Goal: Transaction & Acquisition: Purchase product/service

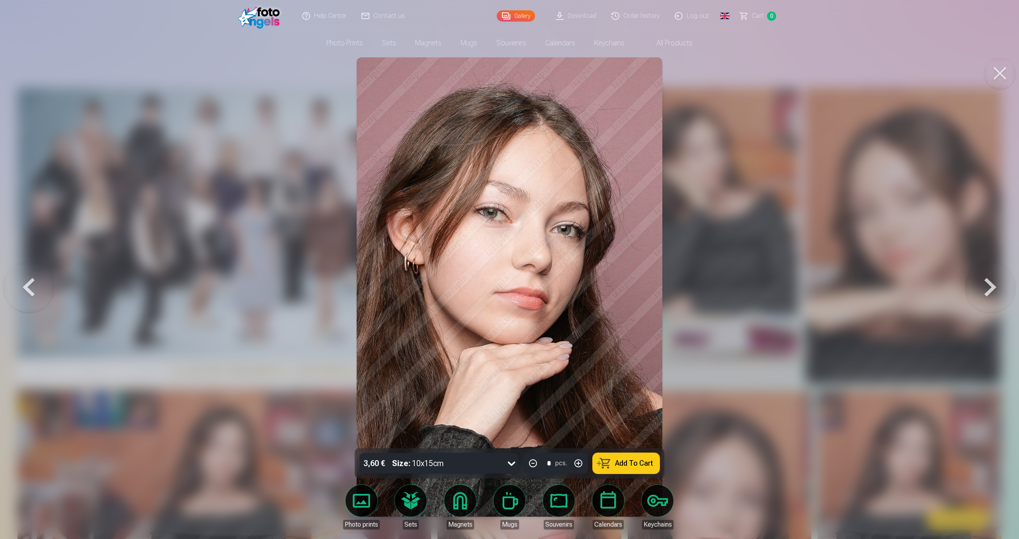
click at [998, 70] on button at bounding box center [1000, 73] width 32 height 32
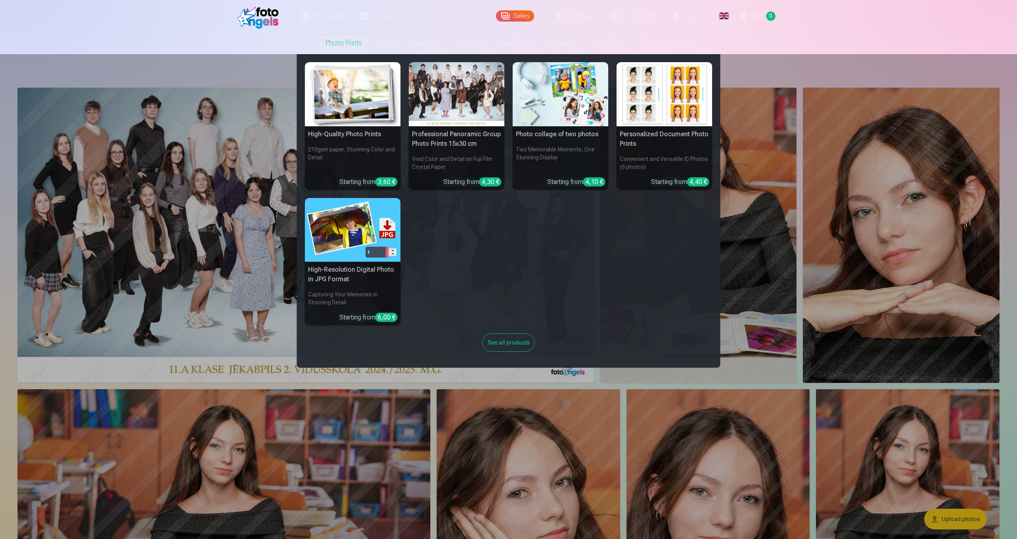
click at [365, 92] on img at bounding box center [353, 94] width 96 height 64
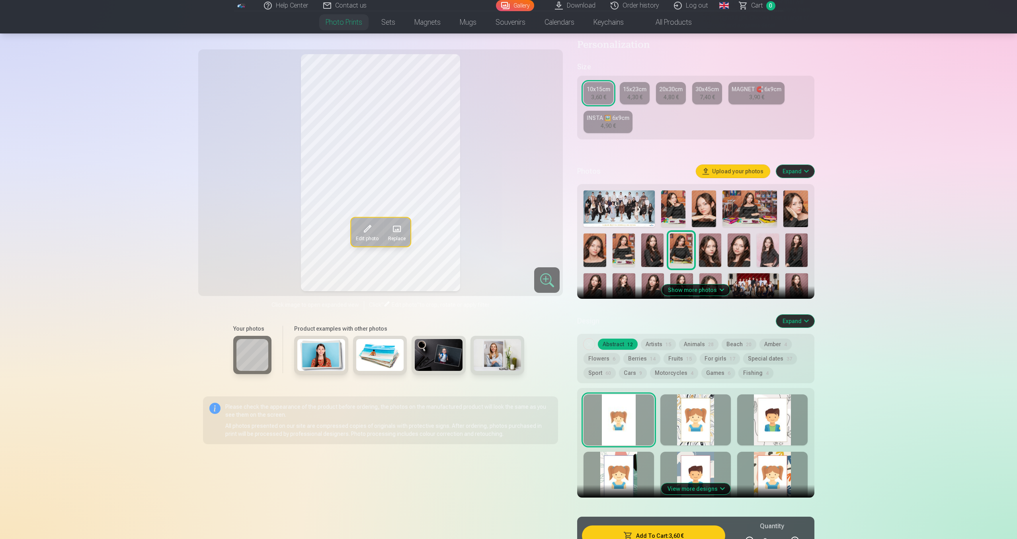
scroll to position [115, 0]
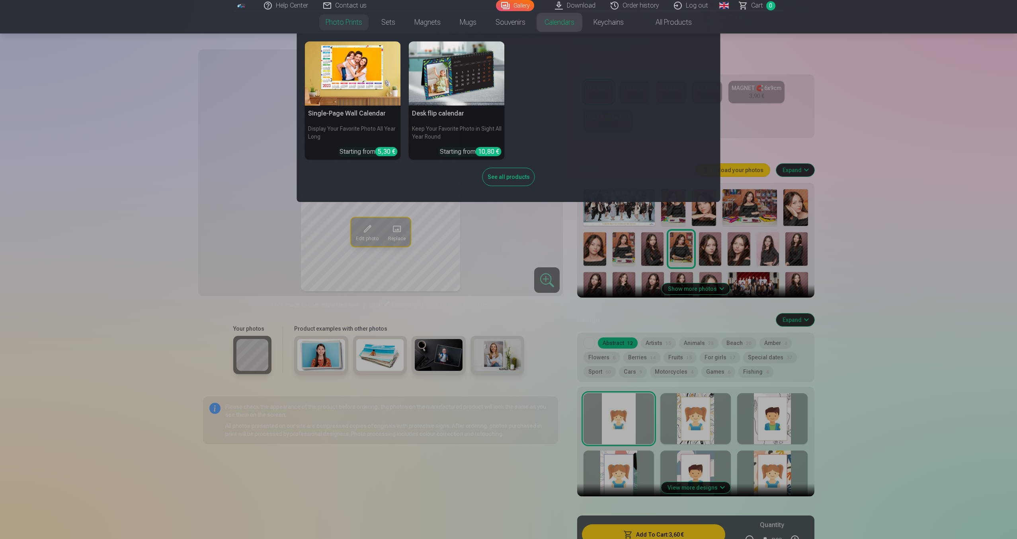
click at [399, 76] on div "Single-Page Wall Calendar Display Your Favorite Photo All Year Long Starting fr…" at bounding box center [509, 117] width 408 height 152
click at [370, 77] on img at bounding box center [353, 73] width 96 height 64
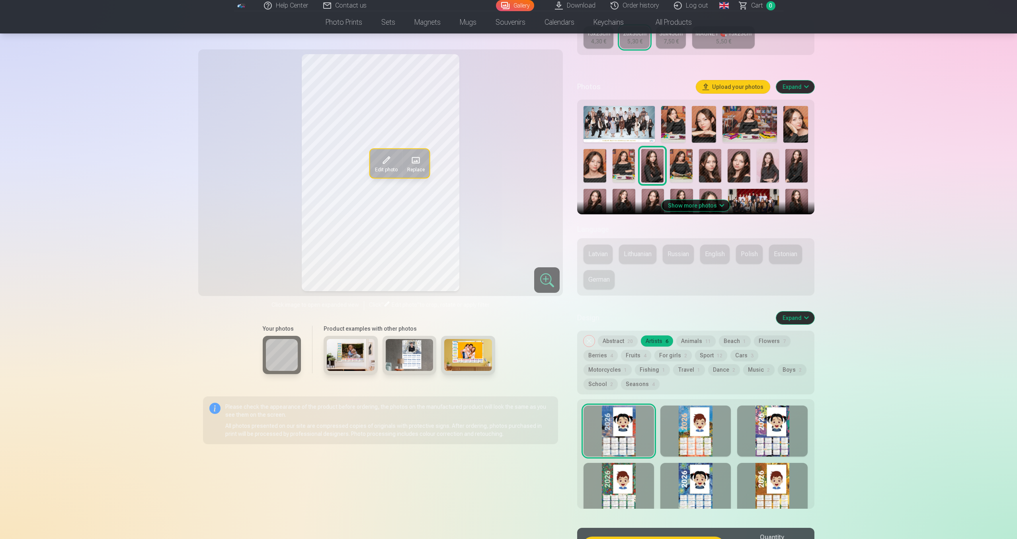
scroll to position [210, 0]
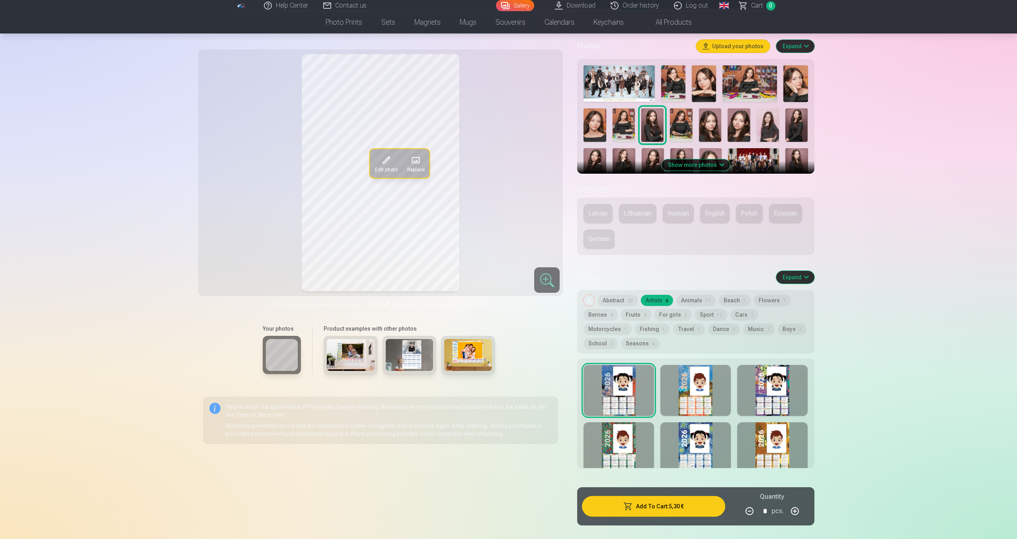
click at [632, 323] on button "Motorcycles 1" at bounding box center [608, 328] width 48 height 11
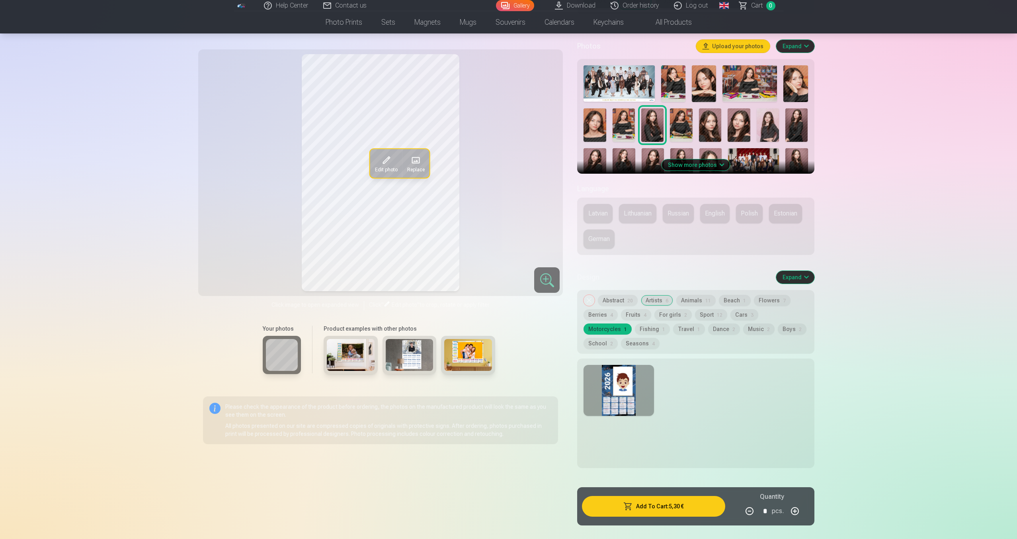
click at [731, 314] on button "Cars 3" at bounding box center [745, 314] width 28 height 11
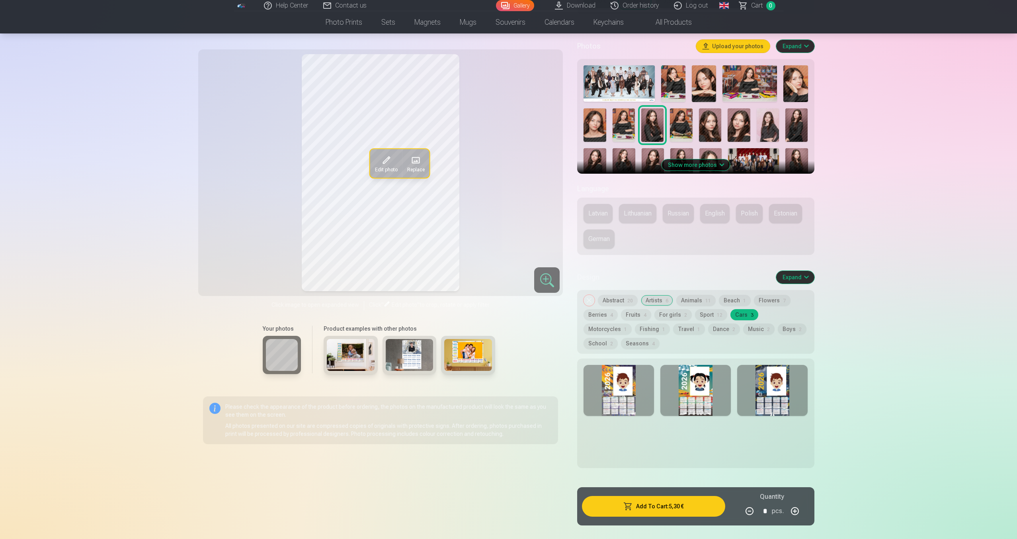
click at [632, 323] on button "Motorcycles 1" at bounding box center [608, 328] width 48 height 11
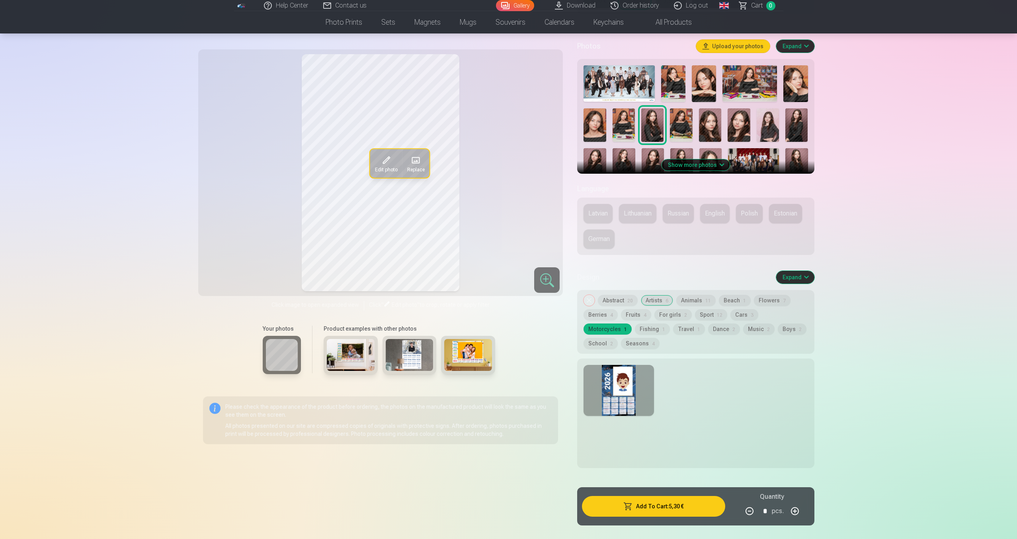
click at [635, 329] on button "Fishing 1" at bounding box center [652, 328] width 35 height 11
click at [673, 328] on button "Travel 1" at bounding box center [689, 328] width 32 height 11
click at [632, 323] on button "Motorcycles 1" at bounding box center [608, 328] width 48 height 11
click at [735, 298] on button "Beach 1" at bounding box center [735, 300] width 32 height 11
click at [637, 299] on div "Remove design Abstract 20 Artists 6 Animals 11 Beach 1 Flowers 7 Berries 4 Frui…" at bounding box center [695, 322] width 237 height 64
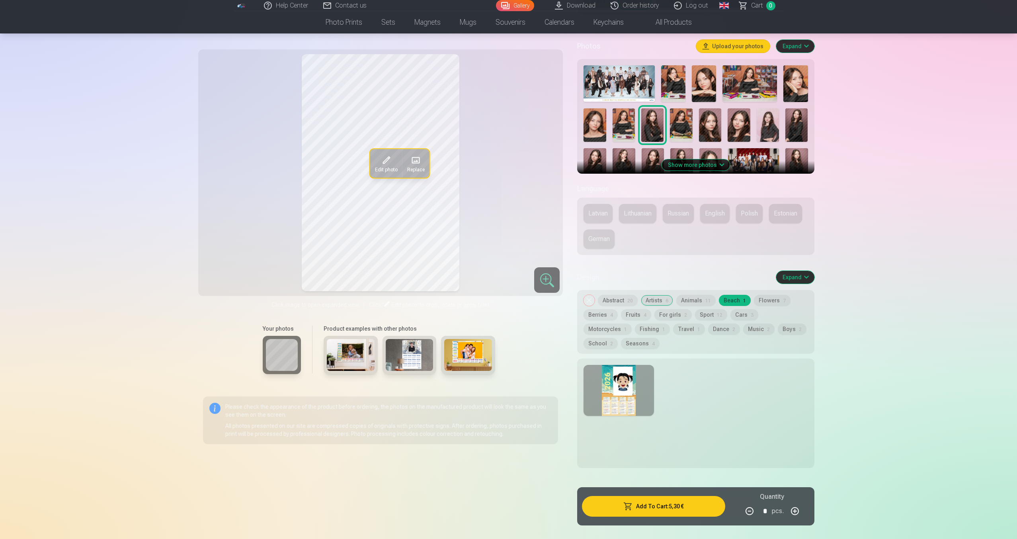
click at [590, 297] on button "Remove design" at bounding box center [589, 300] width 11 height 11
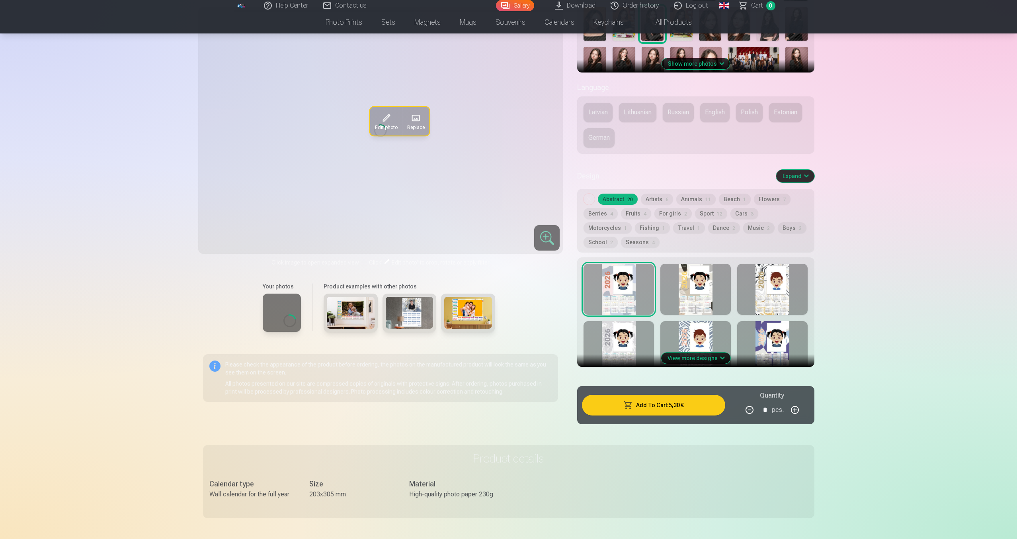
scroll to position [312, 0]
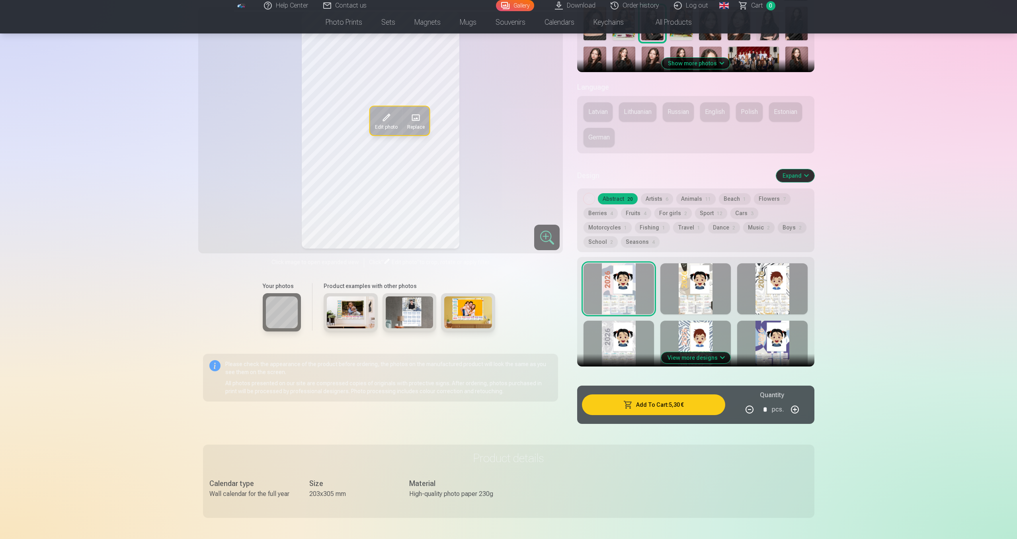
click at [699, 295] on div at bounding box center [696, 288] width 70 height 51
click at [738, 194] on button "Beach 1" at bounding box center [735, 198] width 32 height 11
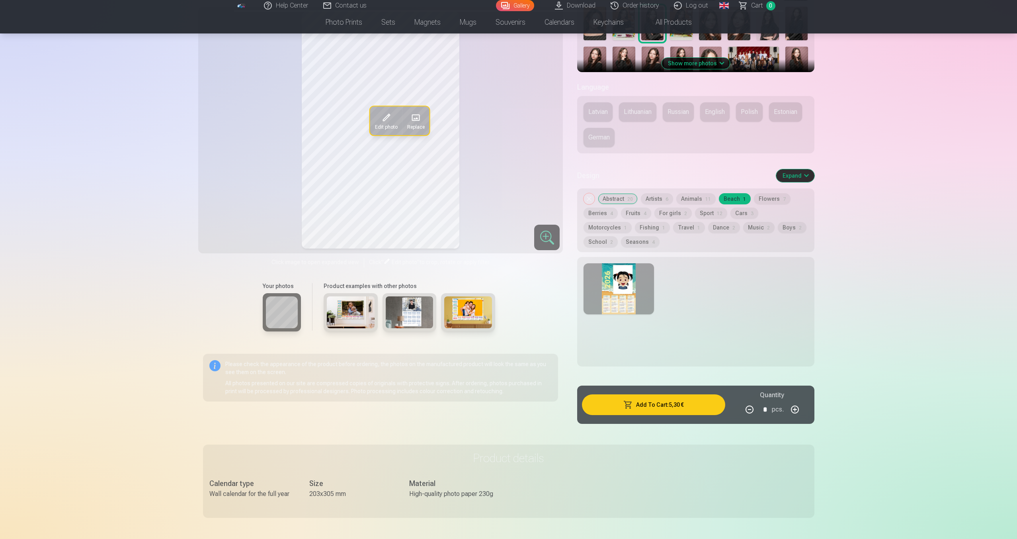
click at [634, 280] on div at bounding box center [619, 288] width 70 height 51
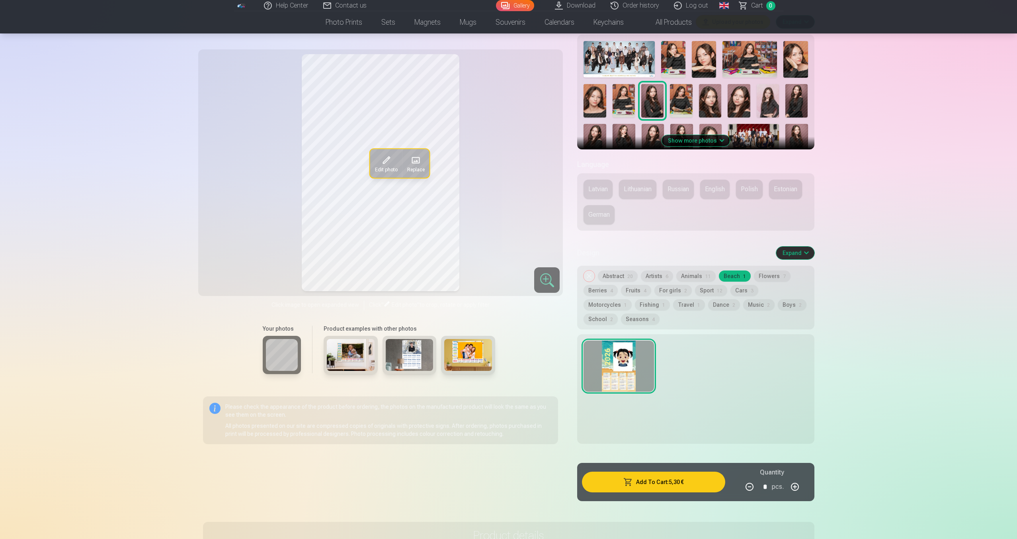
scroll to position [206, 0]
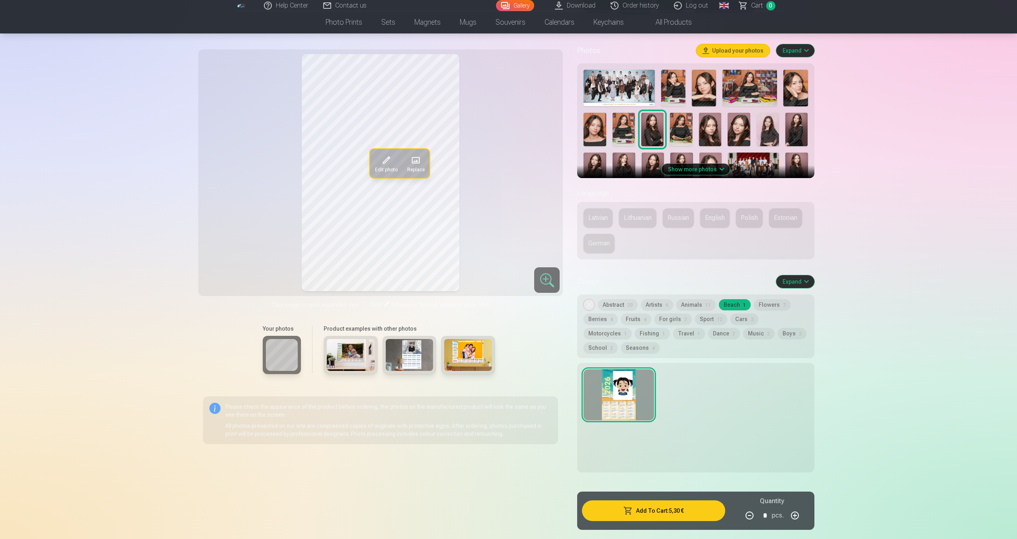
click at [743, 91] on img at bounding box center [750, 88] width 55 height 36
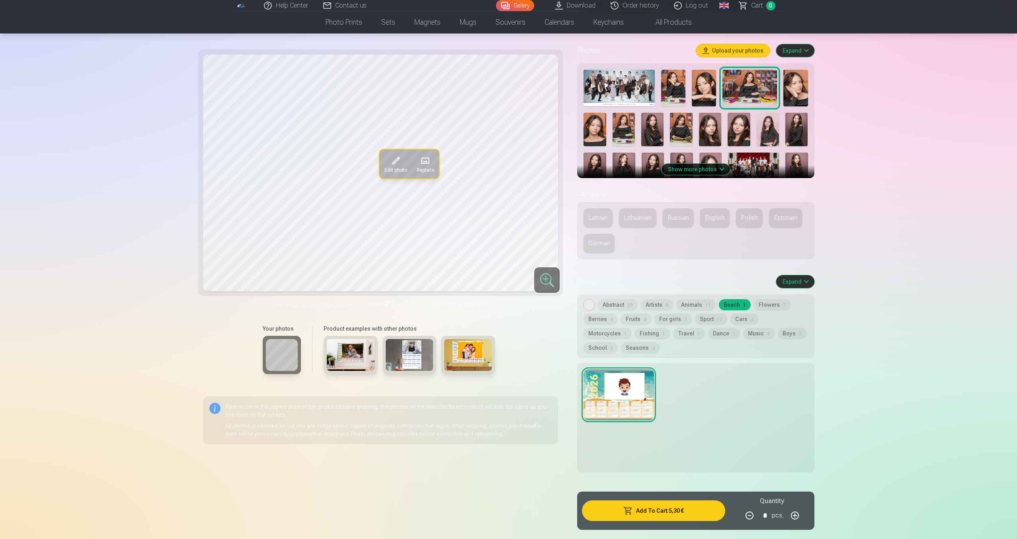
click at [712, 94] on img at bounding box center [704, 88] width 24 height 37
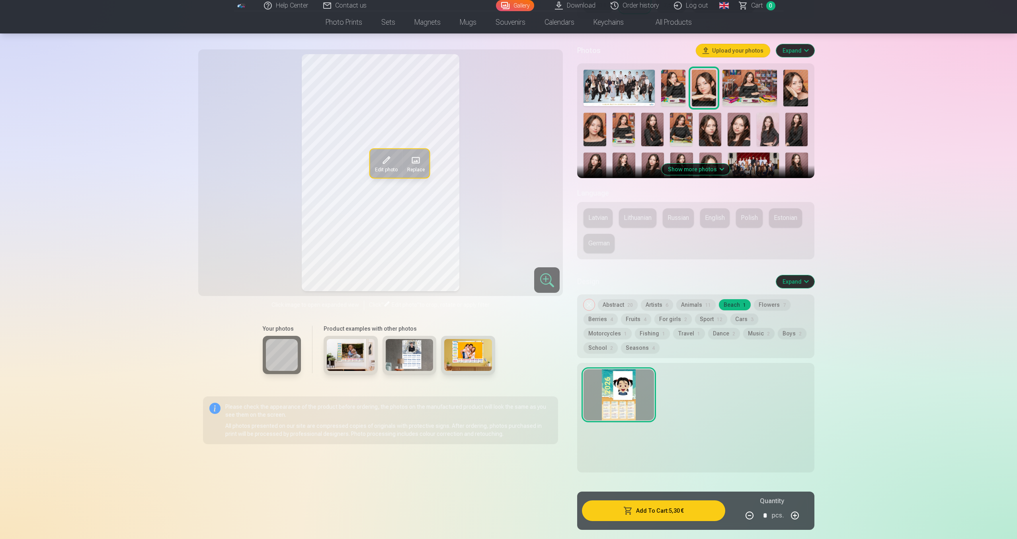
click at [647, 346] on div "Remove design Abstract 20 Artists 6 Animals 11 Beach 1 Flowers 7 Berries 4 Frui…" at bounding box center [695, 326] width 237 height 64
click at [673, 335] on button "Travel 1" at bounding box center [689, 333] width 32 height 11
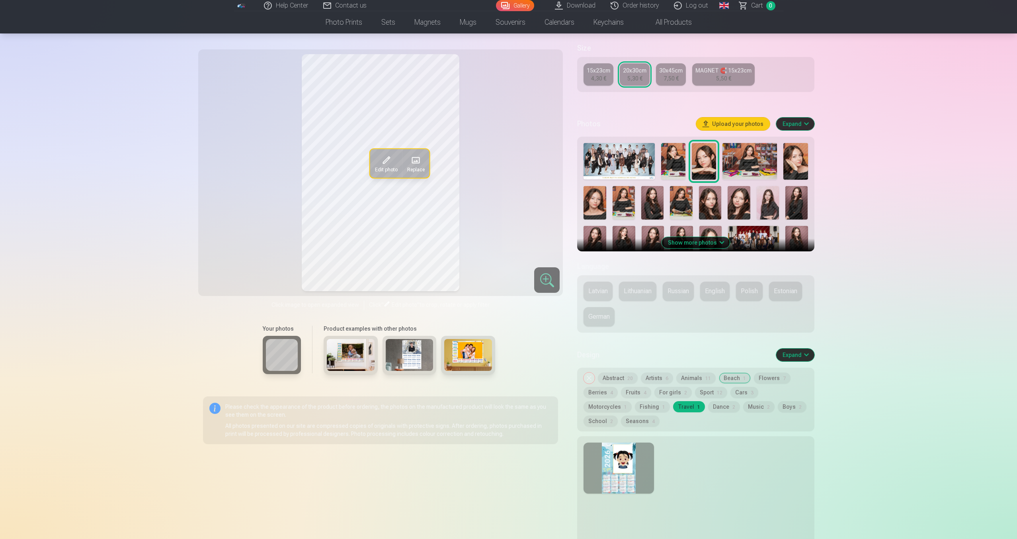
scroll to position [0, 0]
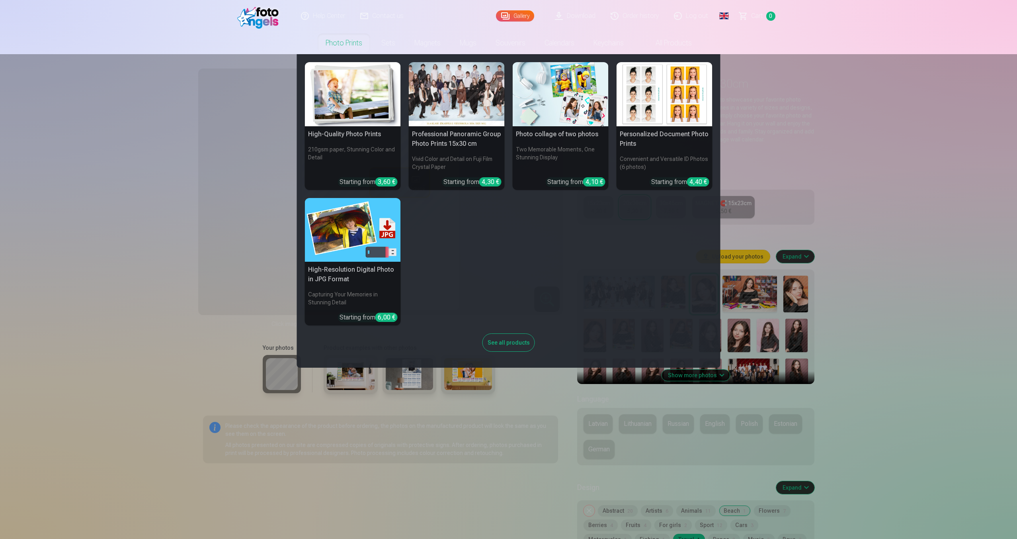
click at [537, 98] on img at bounding box center [561, 94] width 96 height 64
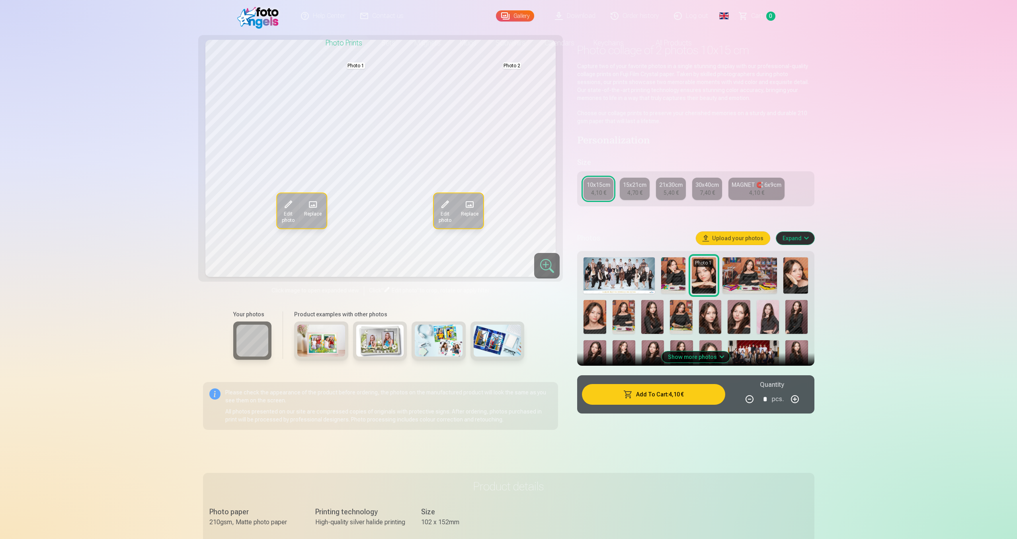
scroll to position [45, 0]
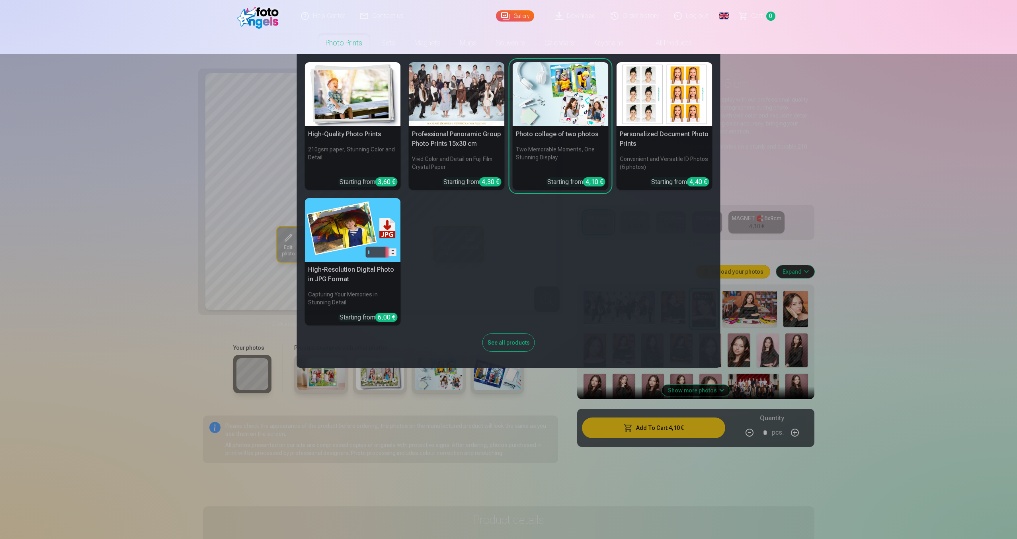
click at [700, 116] on img at bounding box center [665, 94] width 96 height 64
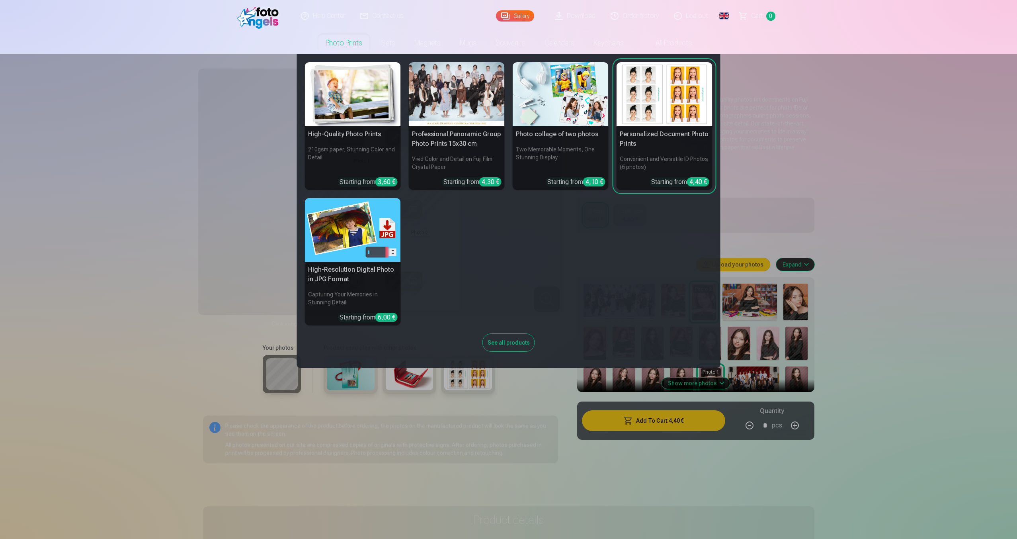
click at [531, 104] on img at bounding box center [561, 94] width 96 height 64
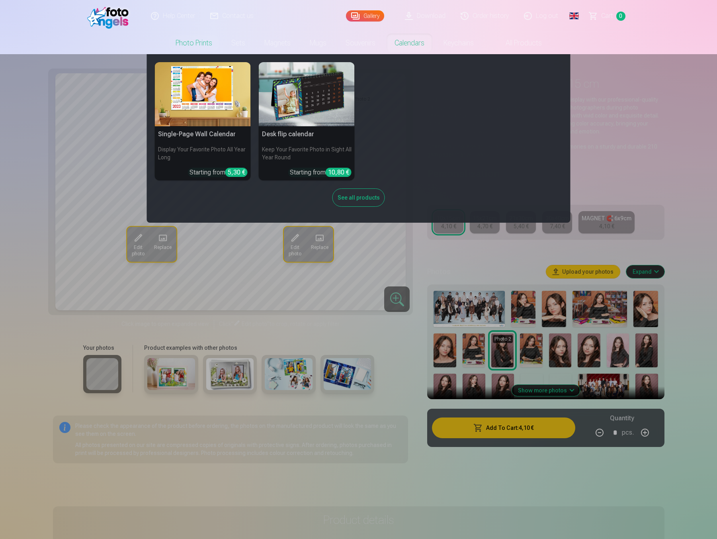
click at [221, 100] on img at bounding box center [203, 94] width 96 height 64
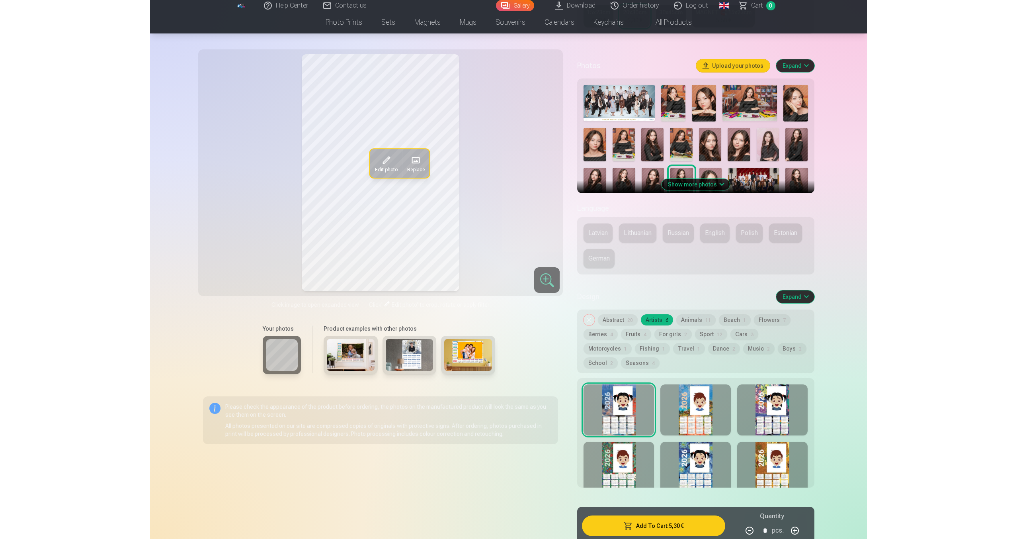
scroll to position [246, 0]
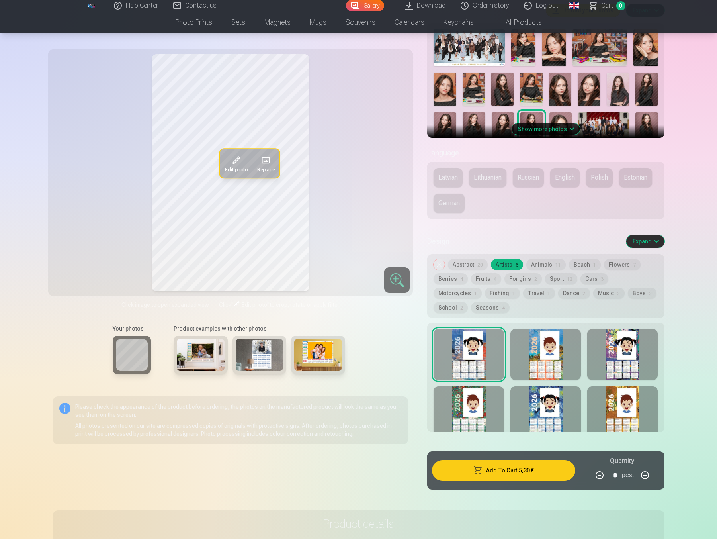
click at [518, 279] on button "For girls 2" at bounding box center [522, 278] width 37 height 11
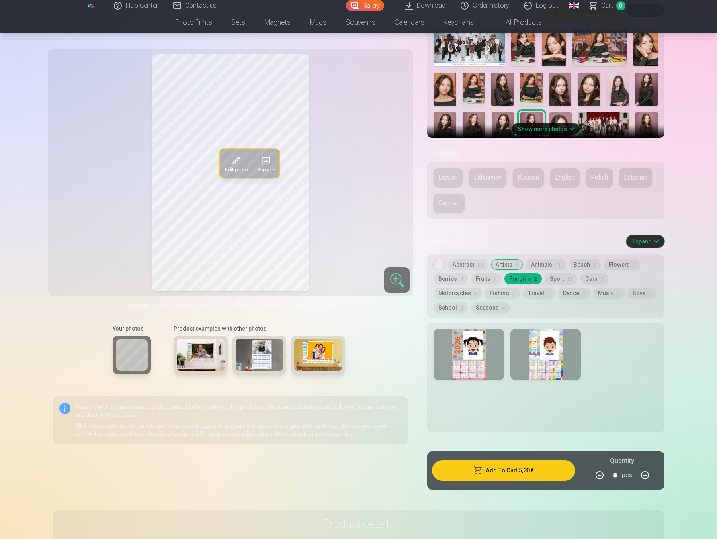
click at [543, 350] on div at bounding box center [545, 354] width 70 height 51
click at [593, 290] on button "Music 2" at bounding box center [608, 292] width 31 height 11
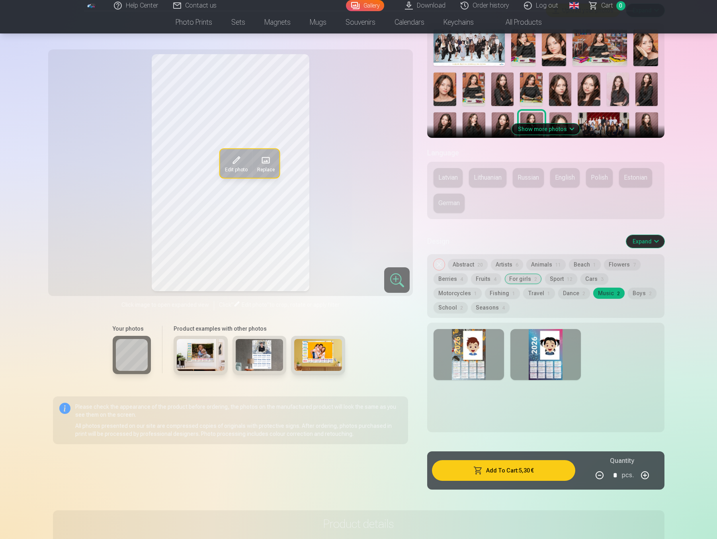
click at [477, 341] on div at bounding box center [469, 354] width 70 height 51
click at [566, 347] on div at bounding box center [545, 354] width 70 height 51
click at [495, 358] on div at bounding box center [469, 354] width 70 height 51
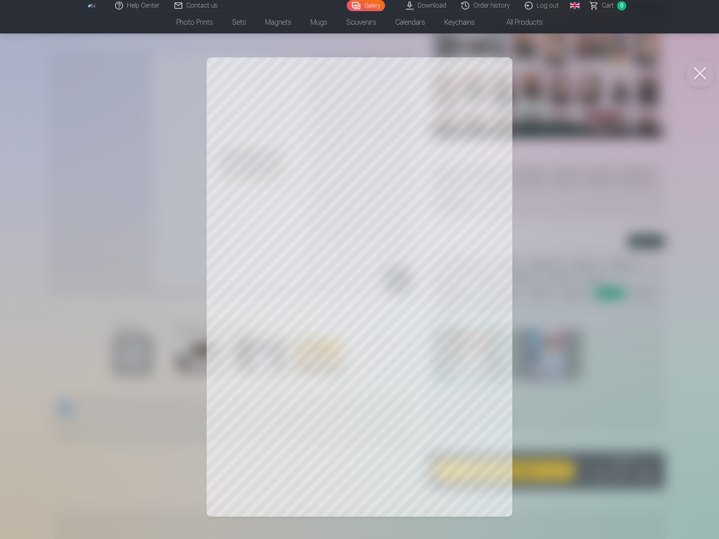
click at [700, 66] on button at bounding box center [700, 73] width 32 height 32
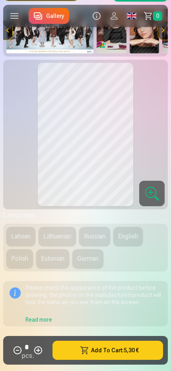
scroll to position [0, 0]
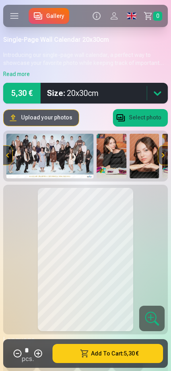
click at [11, 14] on label at bounding box center [14, 16] width 22 height 22
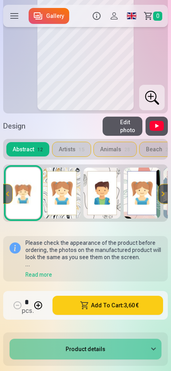
click at [10, 10] on label at bounding box center [14, 16] width 22 height 22
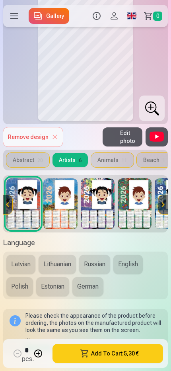
scroll to position [242, 0]
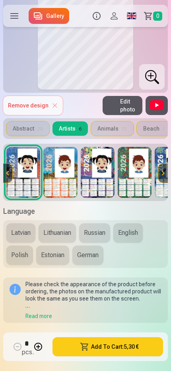
click at [33, 127] on button "Abstract 20" at bounding box center [27, 128] width 43 height 14
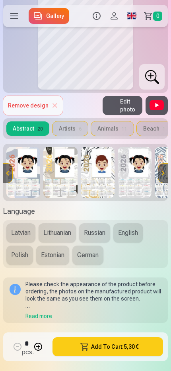
click at [25, 163] on img at bounding box center [23, 172] width 34 height 51
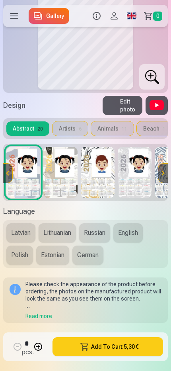
click at [66, 124] on button "Artists 6" at bounding box center [70, 128] width 35 height 14
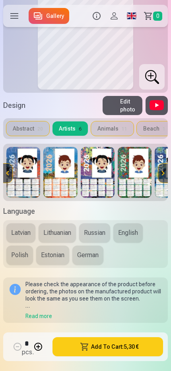
click at [25, 165] on img at bounding box center [23, 172] width 34 height 51
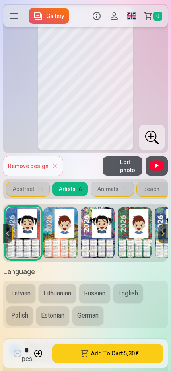
scroll to position [98, 0]
